Goal: Task Accomplishment & Management: Manage account settings

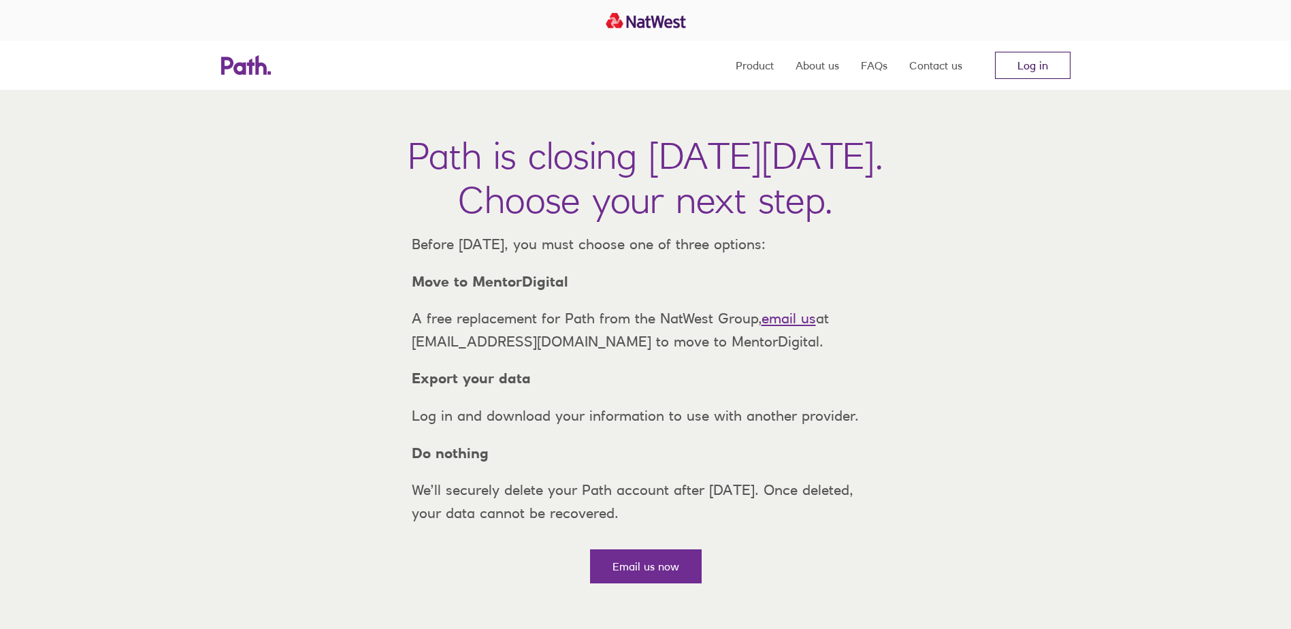
click at [1023, 69] on link "Log in" at bounding box center [1033, 65] width 76 height 27
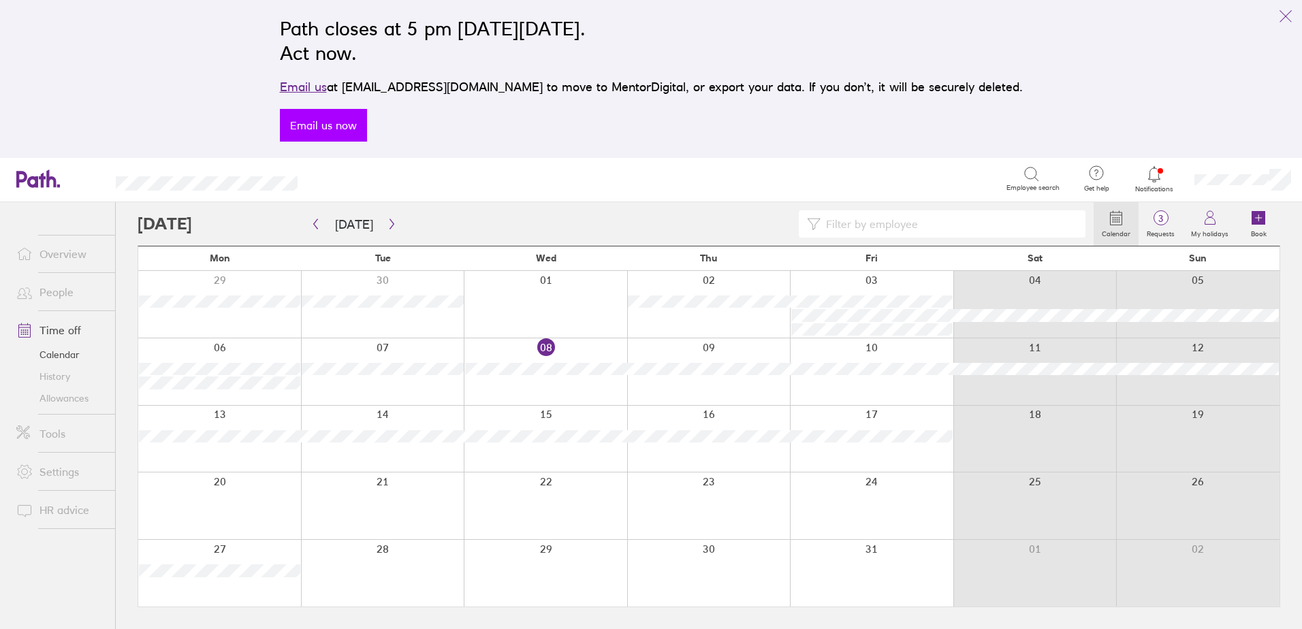
click at [367, 114] on link "Email us now" at bounding box center [323, 125] width 87 height 33
click at [593, 120] on div "Path closes at 5 pm [DATE][DATE]. Act now. Email us at [EMAIL_ADDRESS][DOMAIN_N…" at bounding box center [651, 79] width 765 height 142
click at [1160, 172] on icon at bounding box center [1154, 174] width 16 height 16
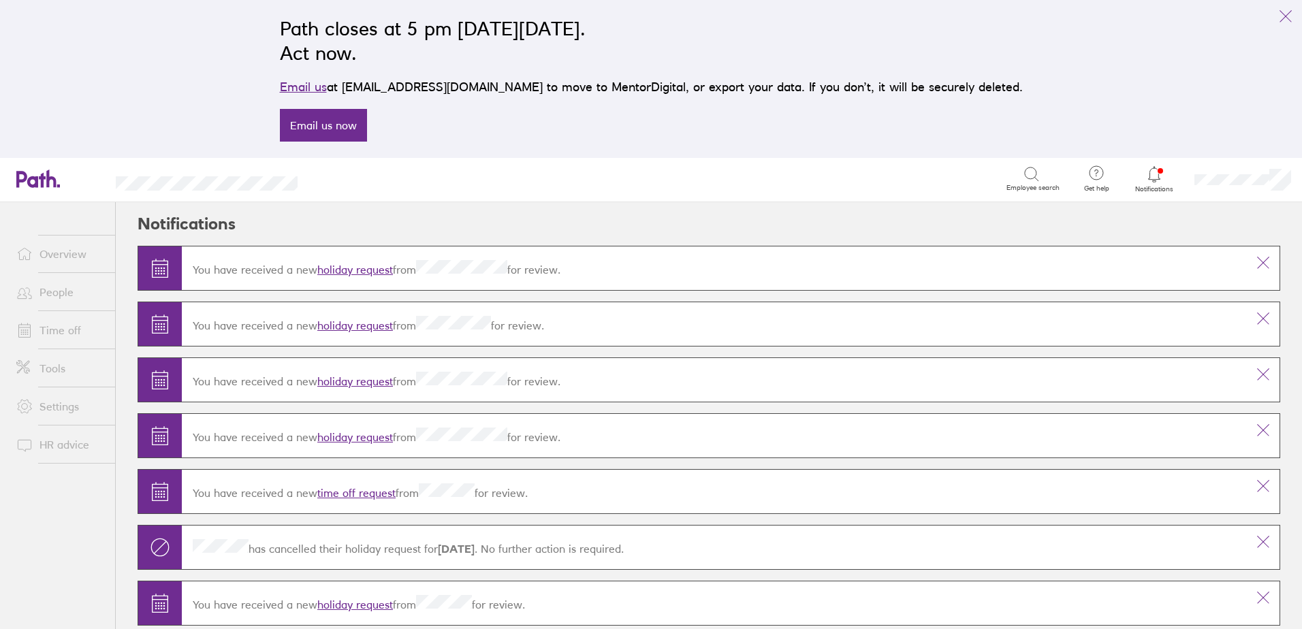
click at [361, 268] on link "holiday request" at bounding box center [355, 270] width 76 height 14
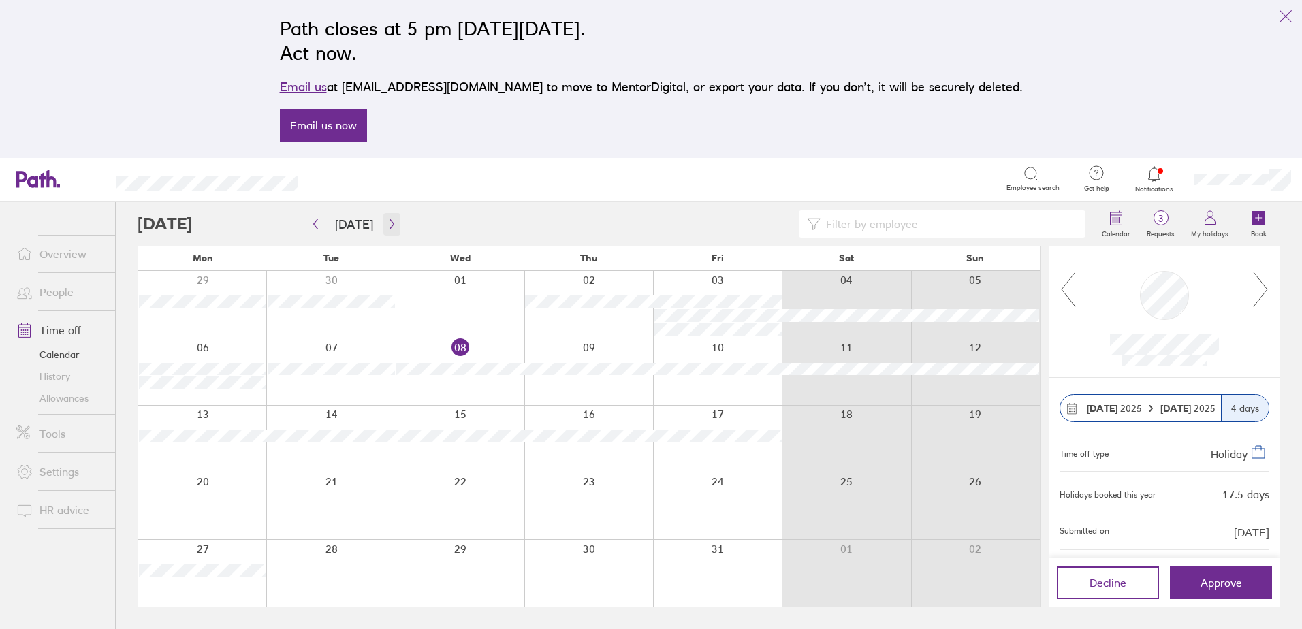
click at [387, 220] on icon "button" at bounding box center [392, 224] width 10 height 11
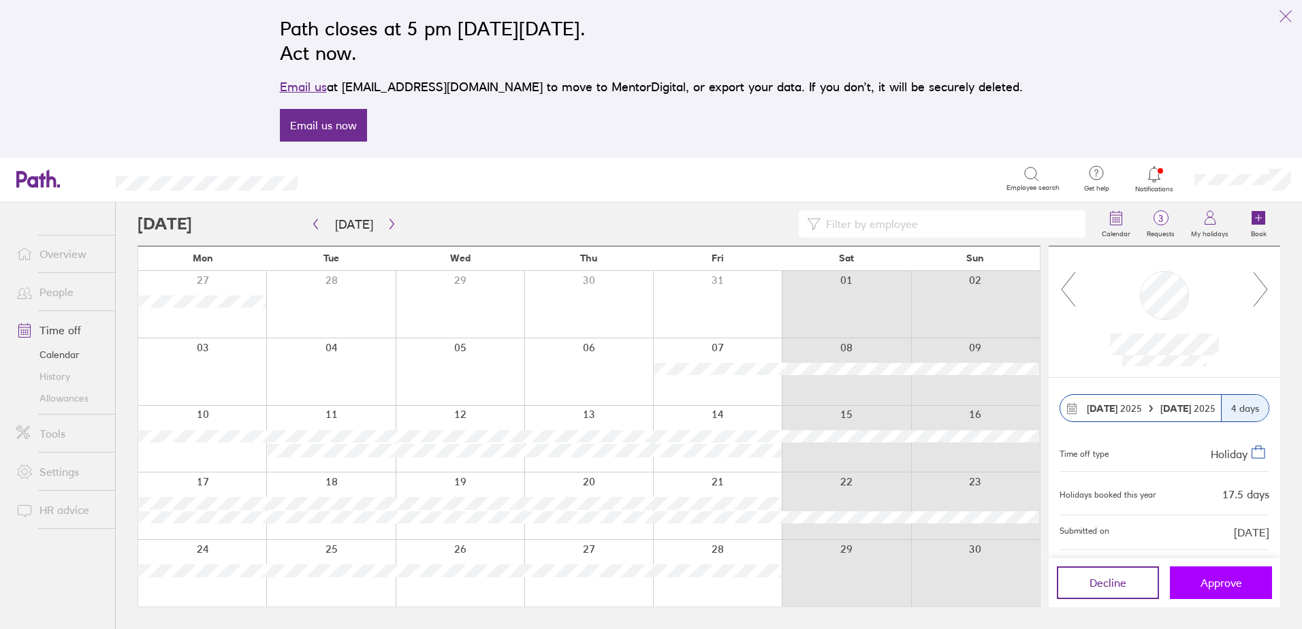
click at [1201, 583] on span "Approve" at bounding box center [1221, 583] width 42 height 12
click at [316, 223] on icon "button" at bounding box center [315, 224] width 10 height 11
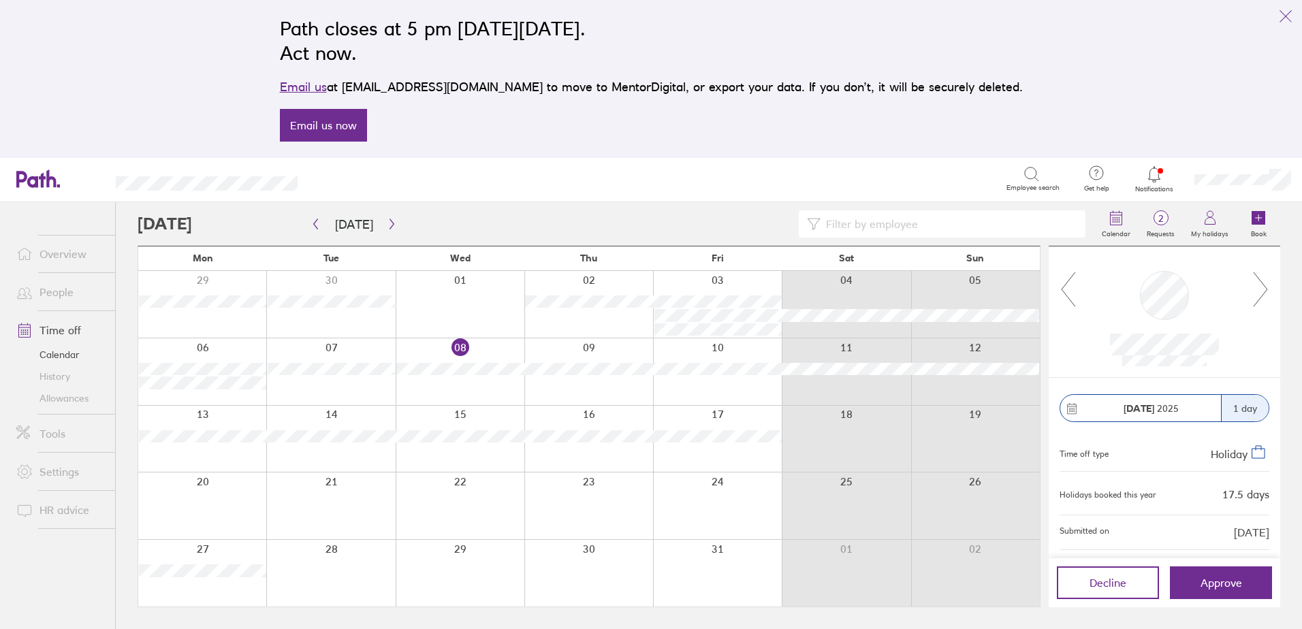
click at [321, 389] on div at bounding box center [330, 371] width 129 height 67
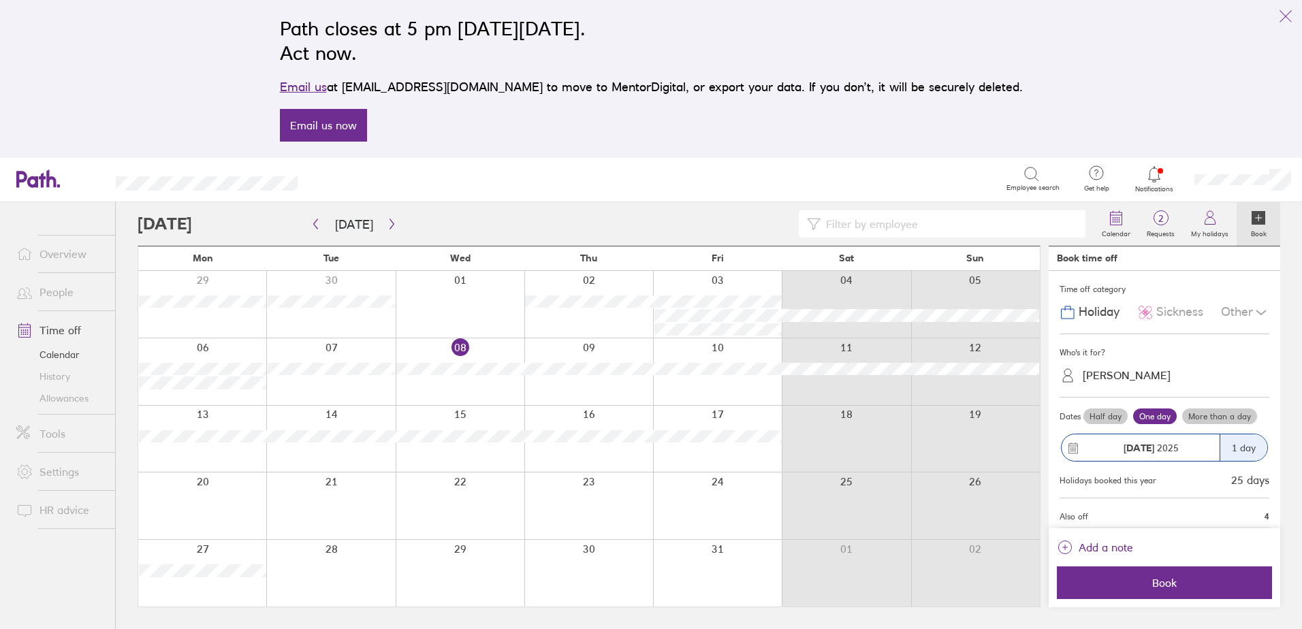
click at [1233, 316] on div "Other" at bounding box center [1245, 313] width 48 height 26
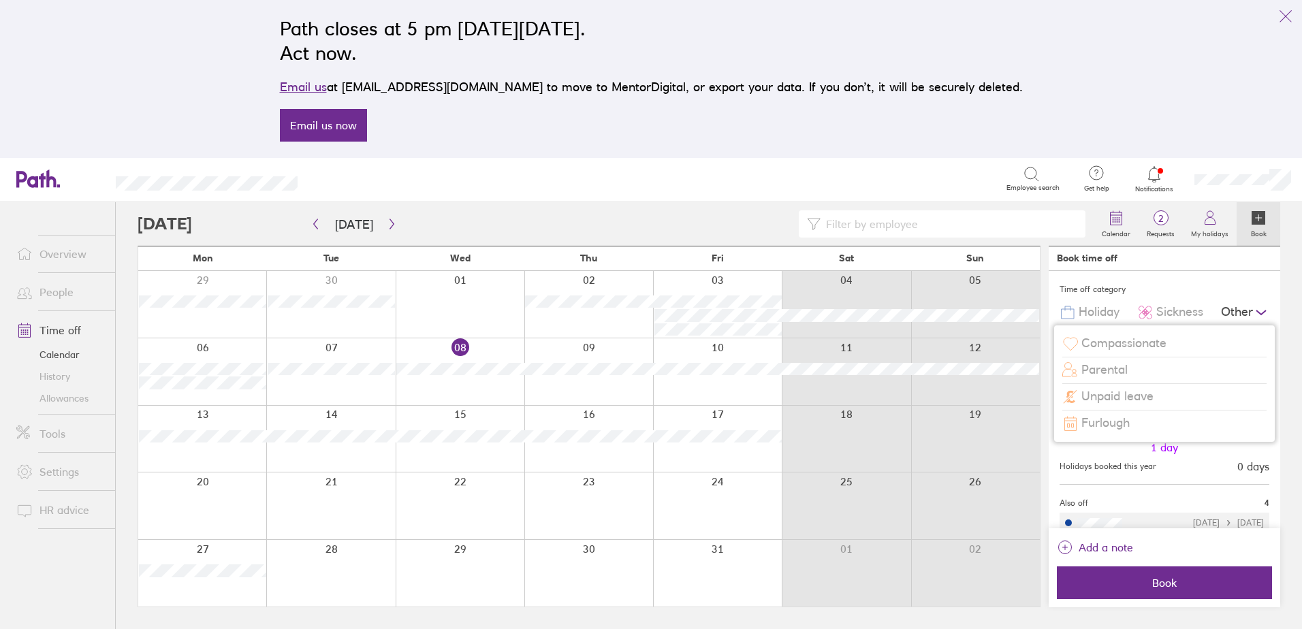
click at [1117, 369] on span "Parental" at bounding box center [1104, 370] width 46 height 14
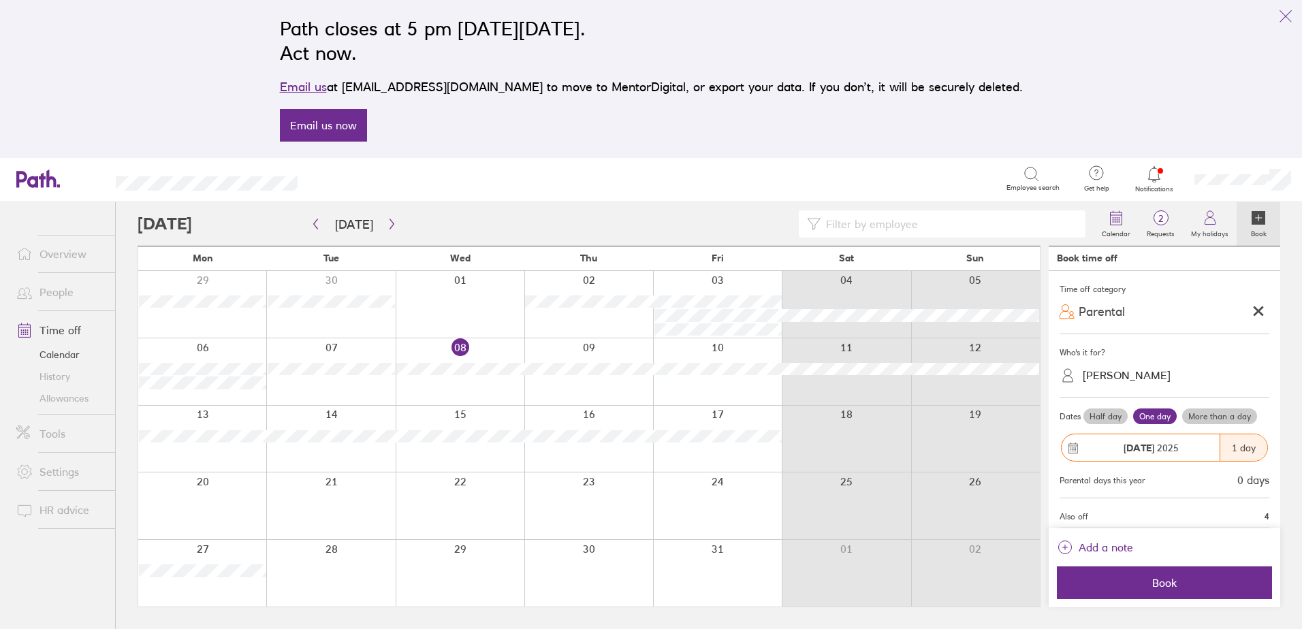
click at [1118, 374] on div "[PERSON_NAME]" at bounding box center [1126, 375] width 88 height 13
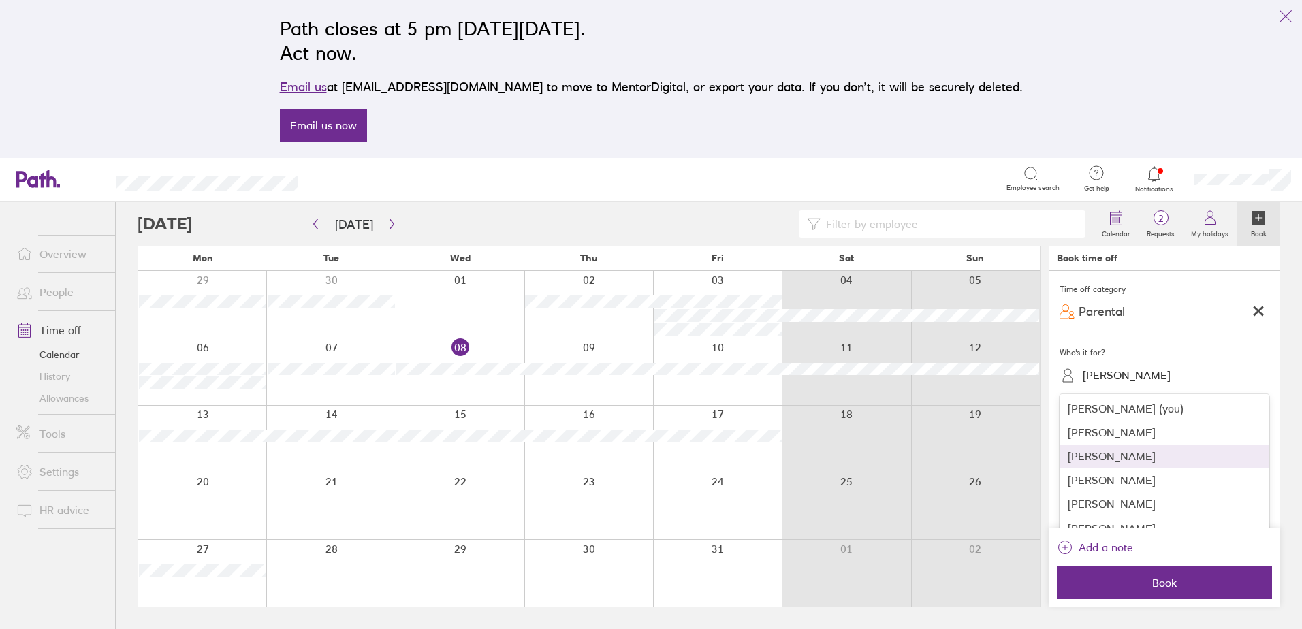
click at [1103, 455] on div "[PERSON_NAME]" at bounding box center [1164, 457] width 210 height 24
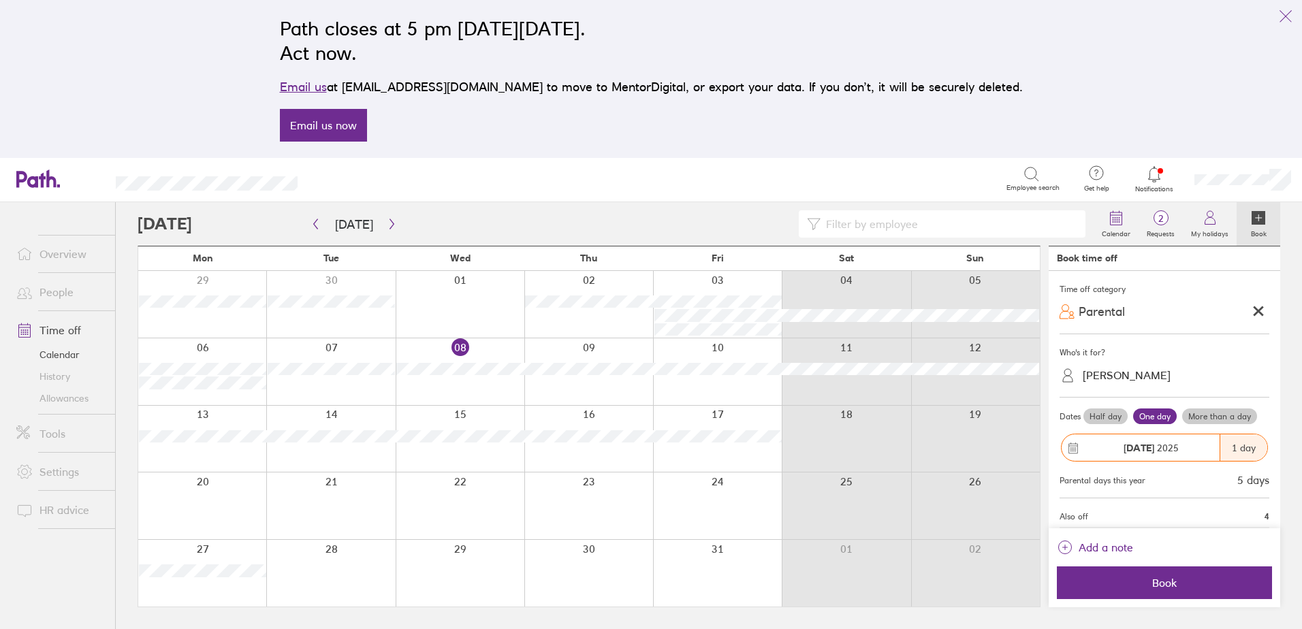
click at [1247, 445] on div "1 day" at bounding box center [1243, 447] width 48 height 27
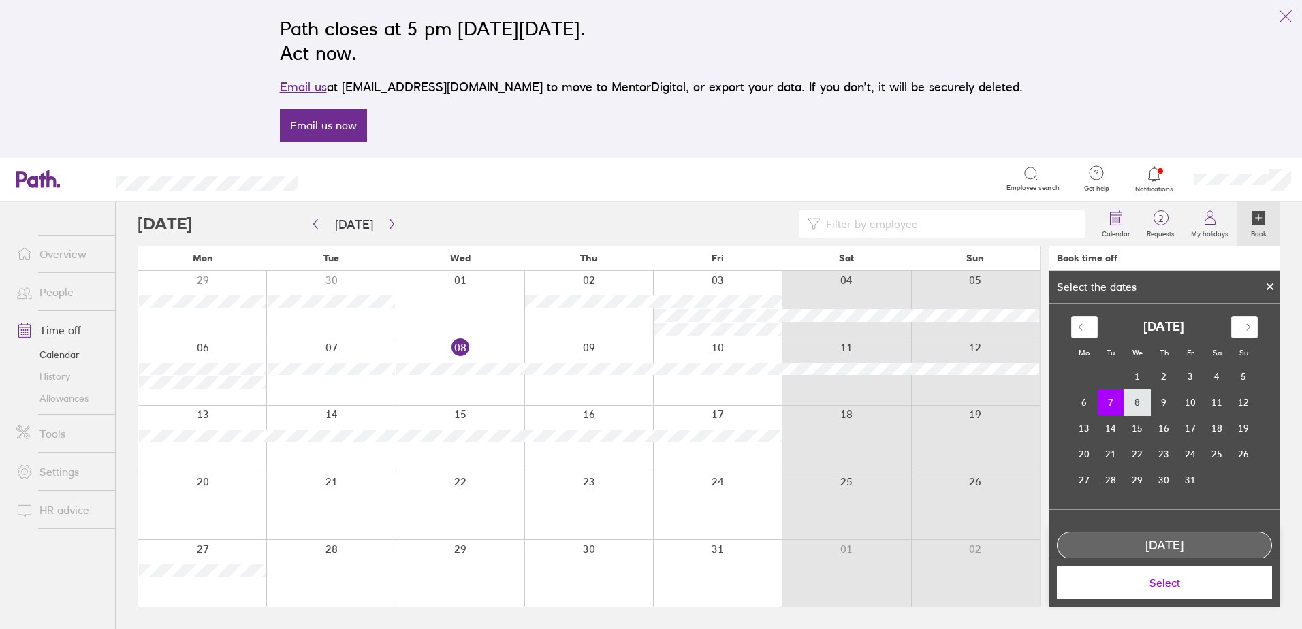
click at [1140, 400] on td "8" at bounding box center [1137, 402] width 27 height 26
click at [1167, 584] on span "Select" at bounding box center [1164, 583] width 196 height 12
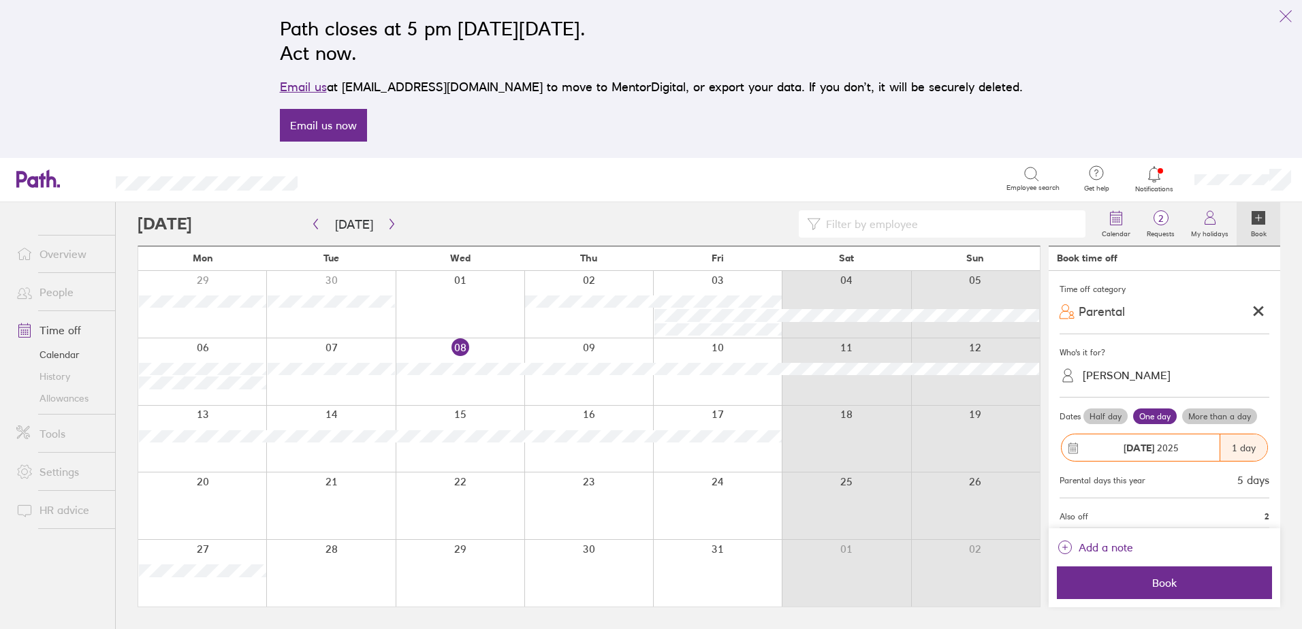
click at [1214, 413] on label "More than a day" at bounding box center [1219, 416] width 75 height 16
click at [0, 0] on input "More than a day" at bounding box center [0, 0] width 0 height 0
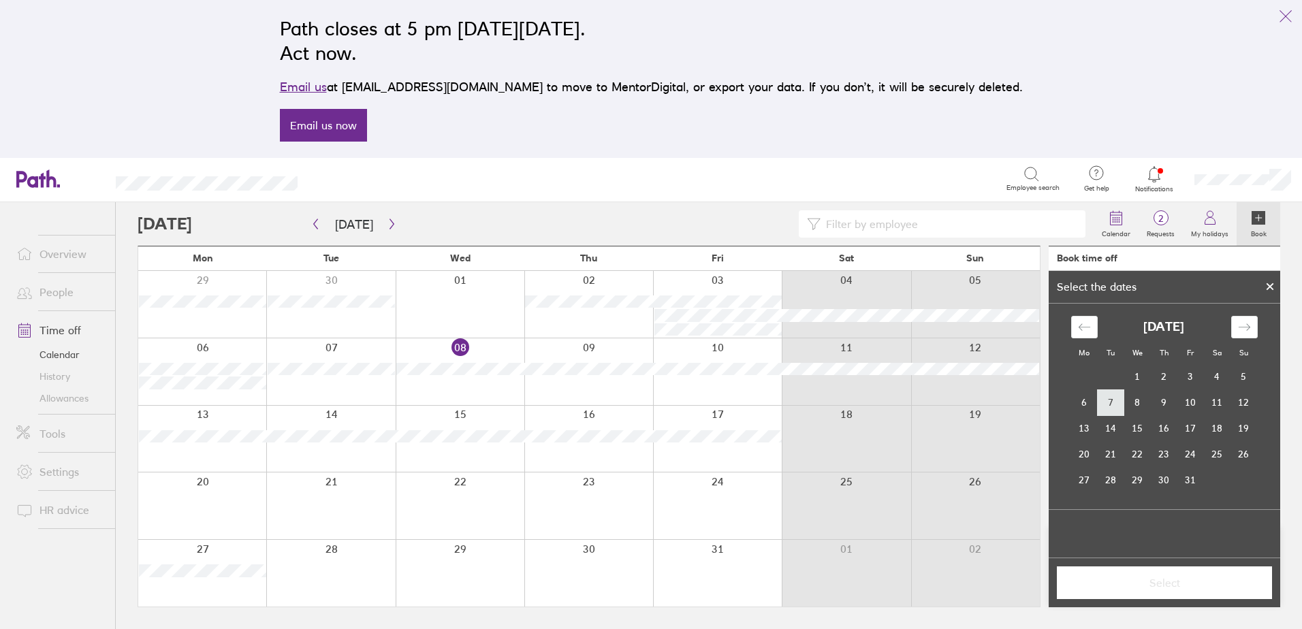
click at [1106, 399] on td "7" at bounding box center [1110, 402] width 27 height 26
click at [1132, 405] on td "8" at bounding box center [1137, 402] width 27 height 26
click at [1211, 582] on span "Select" at bounding box center [1164, 583] width 196 height 12
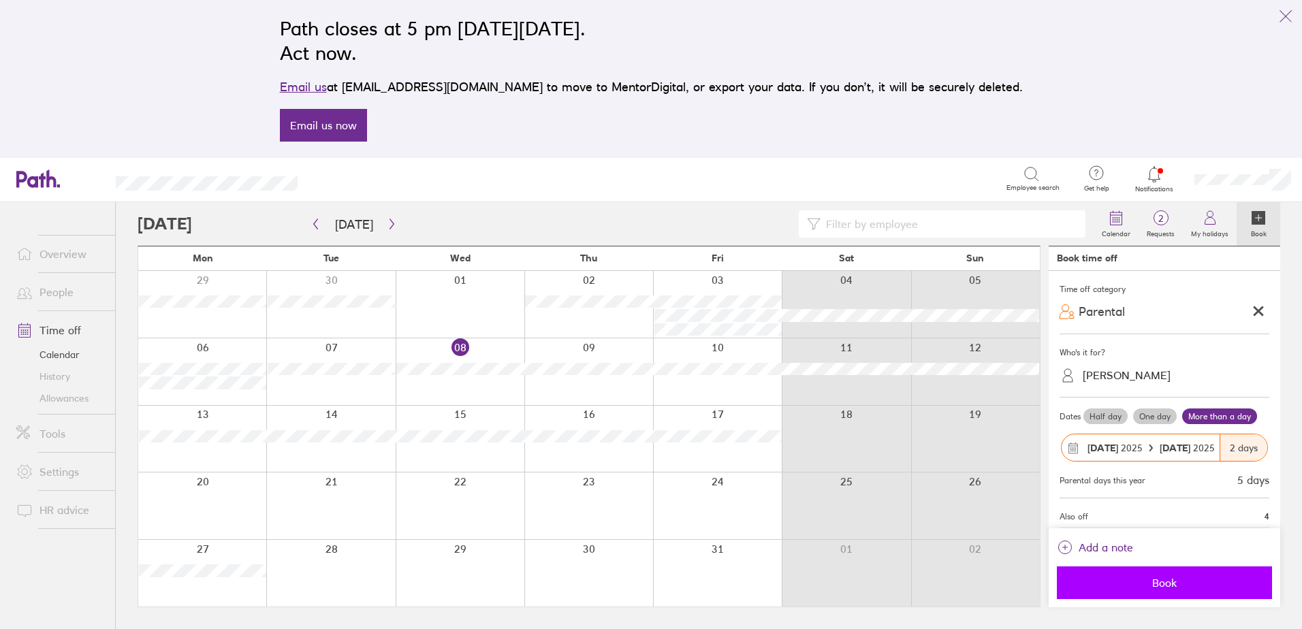
click at [1142, 575] on button "Book" at bounding box center [1164, 582] width 215 height 33
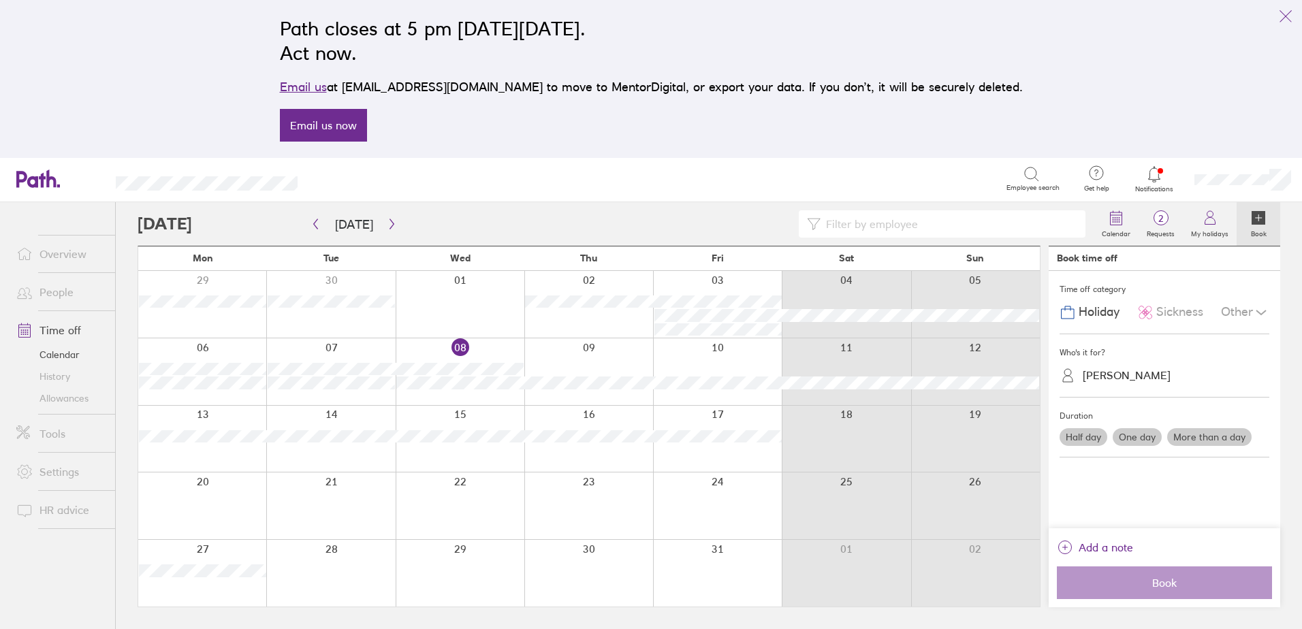
click at [1157, 168] on icon at bounding box center [1154, 174] width 16 height 16
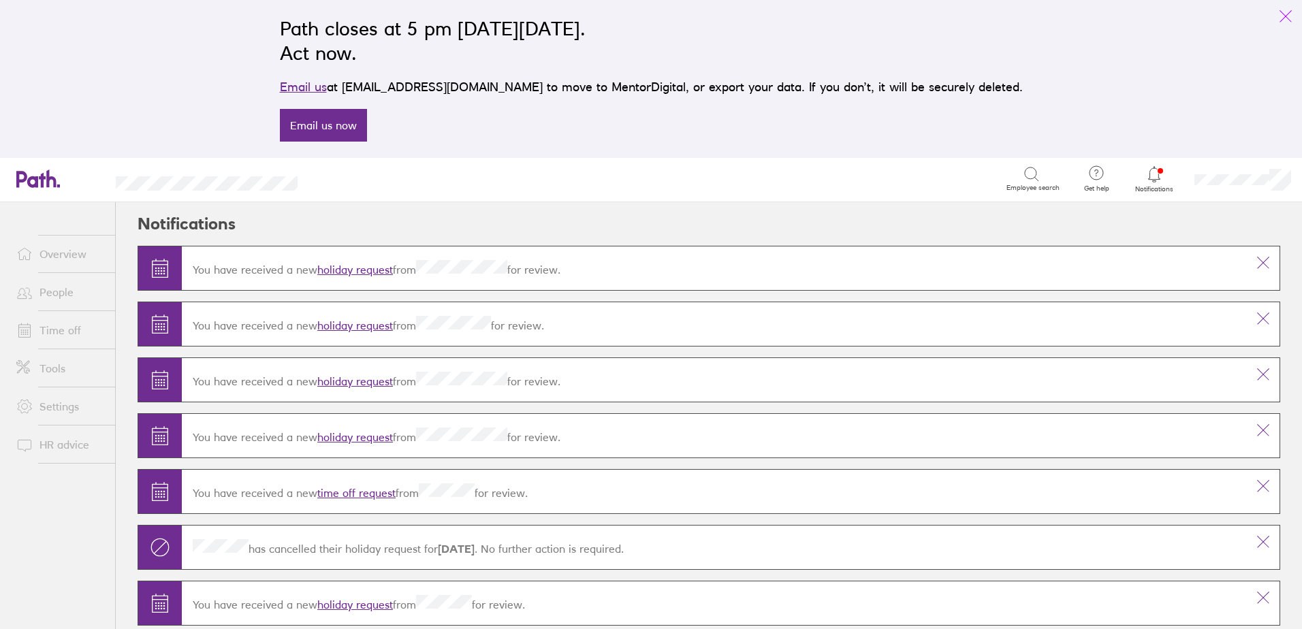
click at [1289, 16] on icon "link" at bounding box center [1285, 16] width 16 height 16
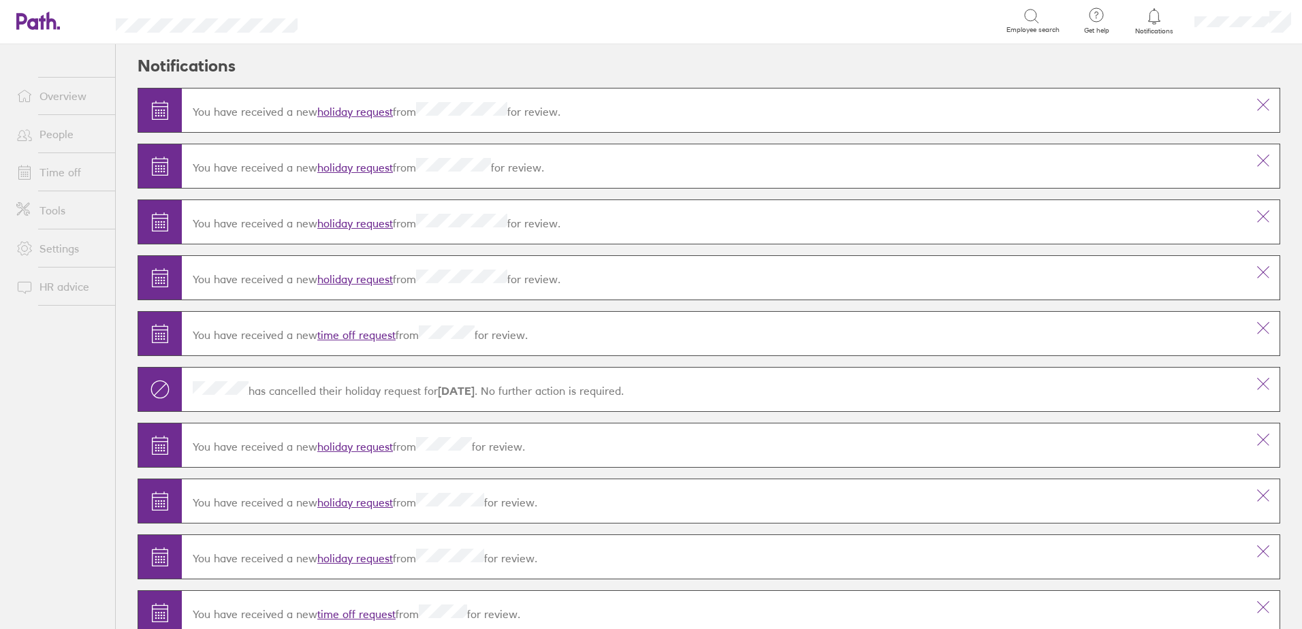
click at [379, 169] on link "holiday request" at bounding box center [355, 168] width 76 height 14
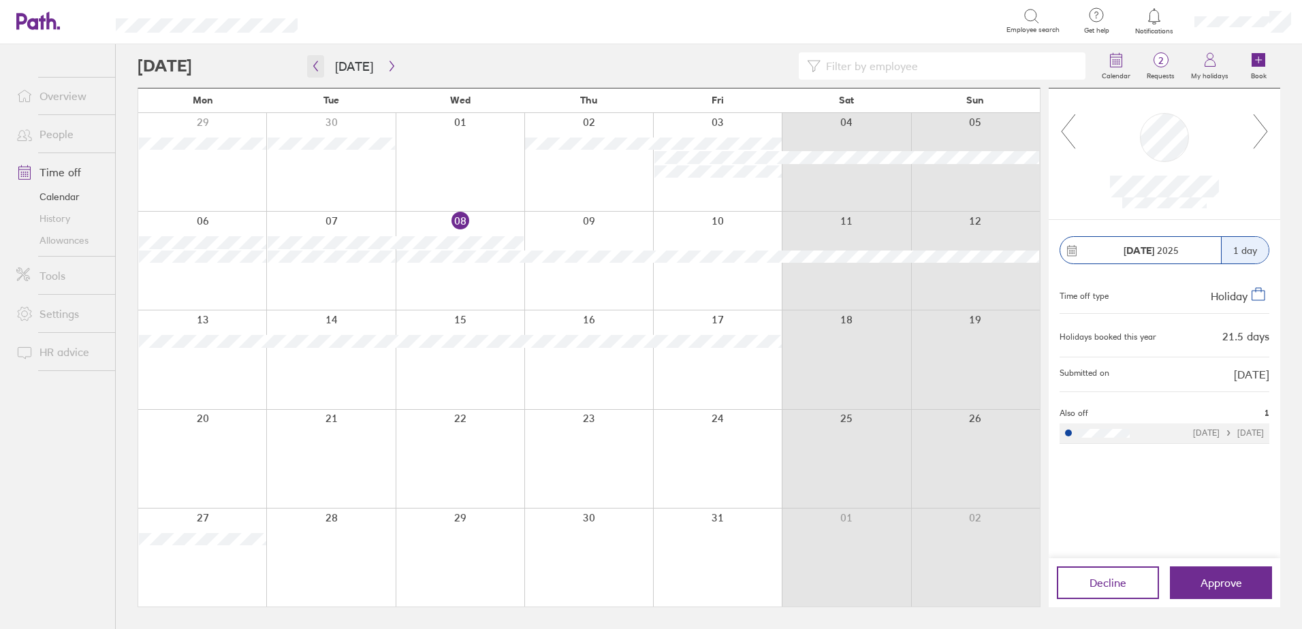
click at [314, 66] on icon "button" at bounding box center [316, 66] width 4 height 10
